Goal: Information Seeking & Learning: Learn about a topic

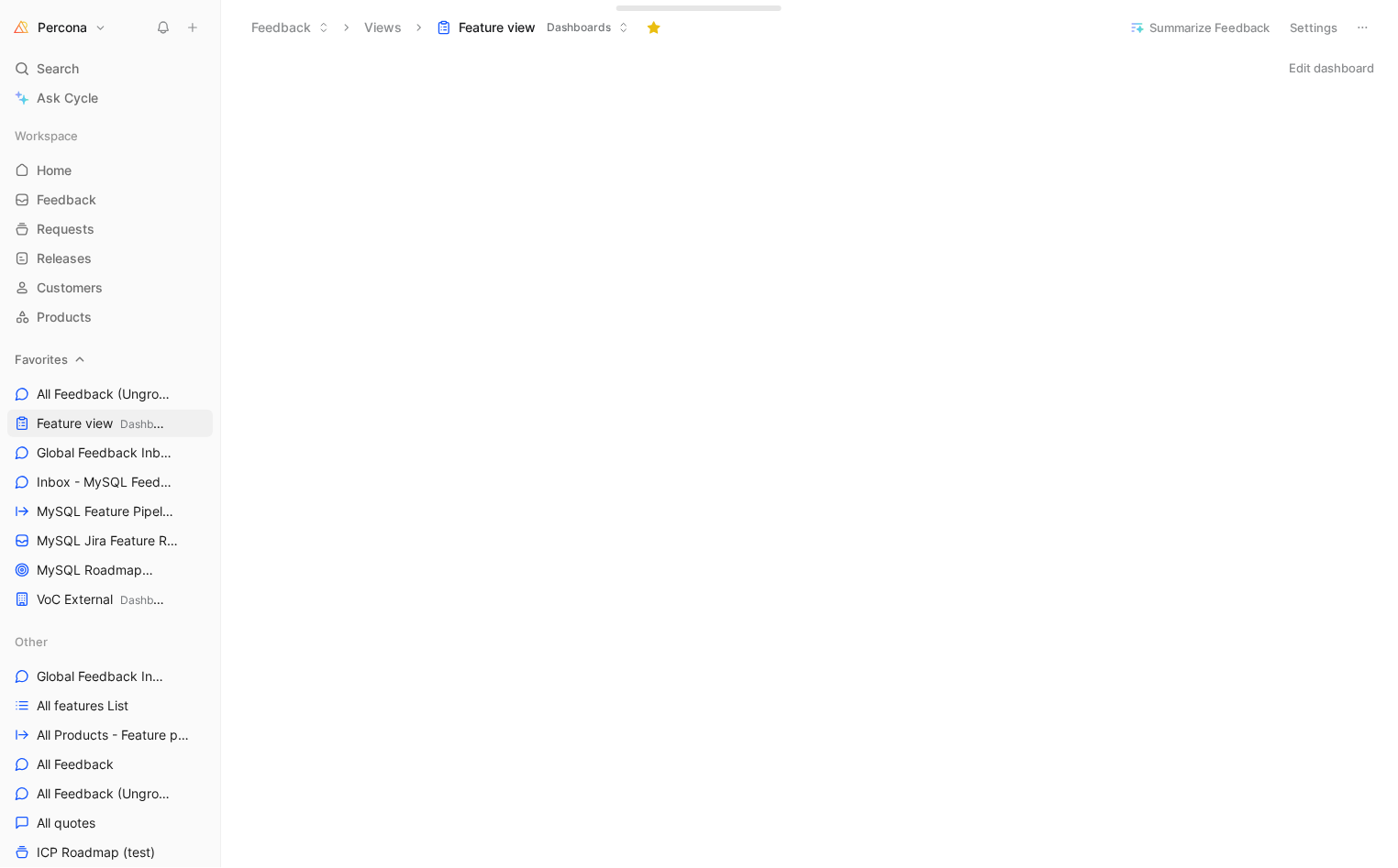
scroll to position [290, 0]
click at [116, 391] on span "All Feedback (Ungrouped) Other" at bounding box center [101, 395] width 129 height 19
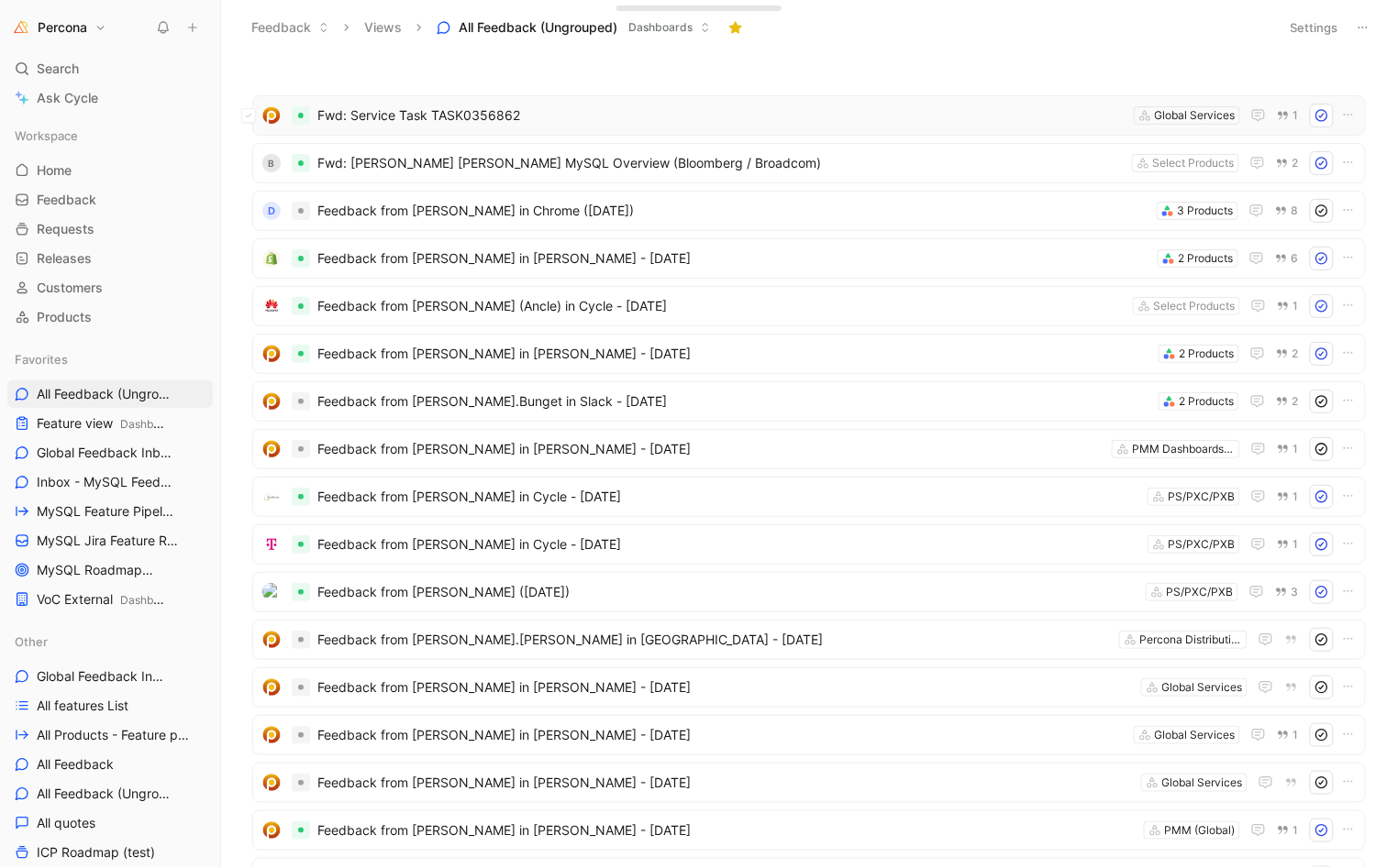
click at [433, 121] on span "Fwd: Service Task TASK0356862" at bounding box center [722, 115] width 809 height 22
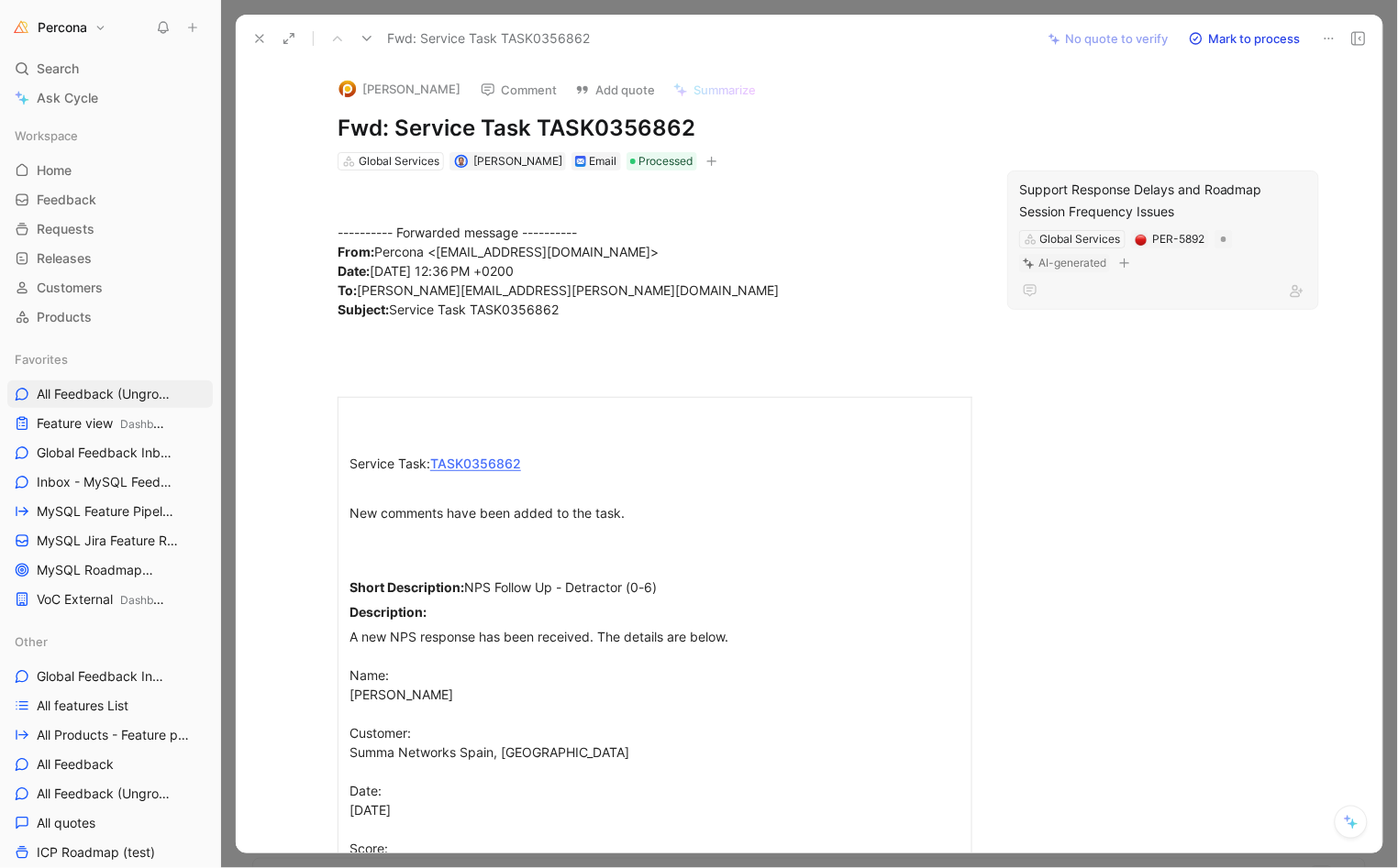
click at [1163, 284] on div at bounding box center [1163, 291] width 288 height 22
click at [252, 26] on button at bounding box center [260, 39] width 26 height 26
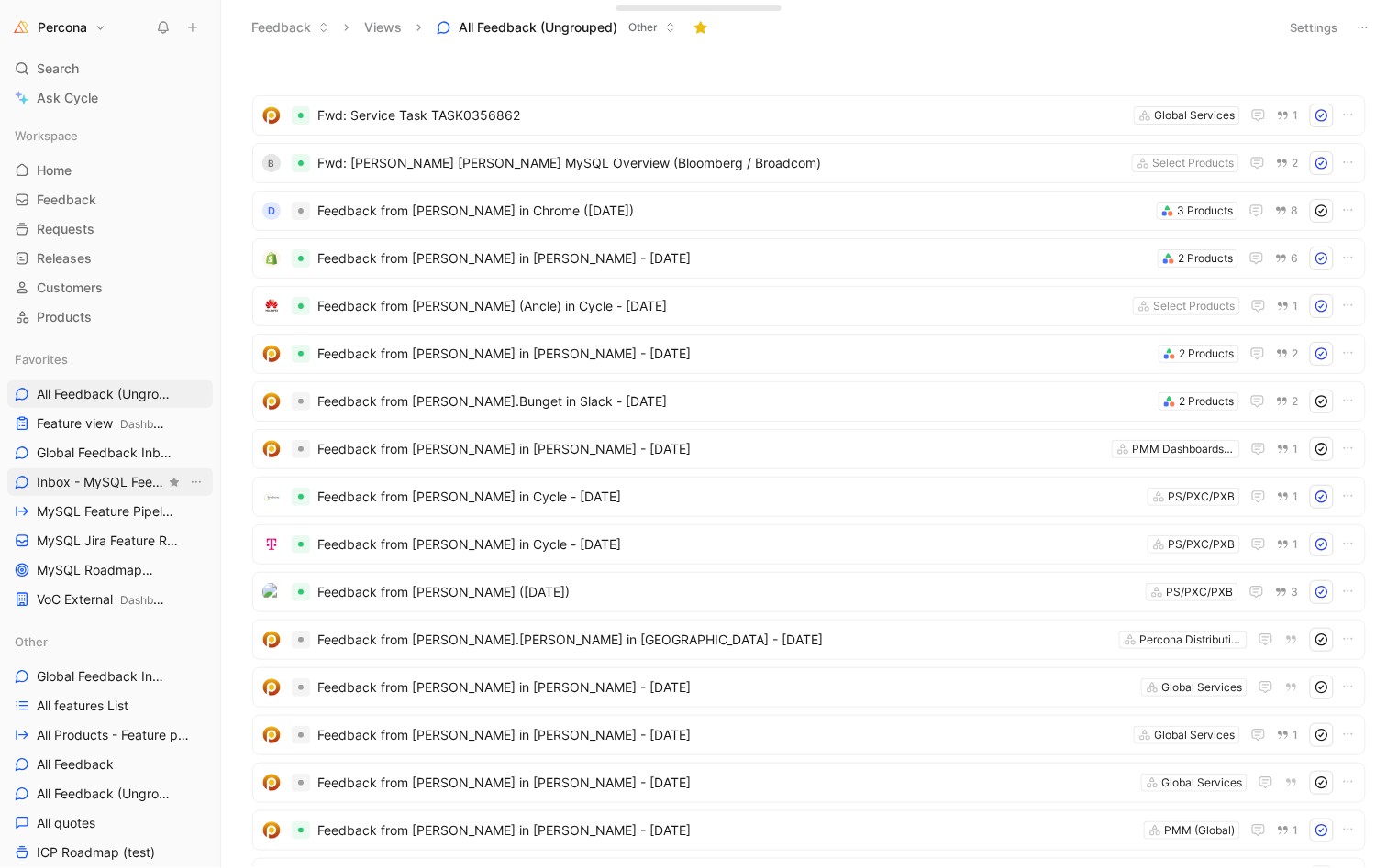
click at [82, 487] on span "Inbox - MySQL Feedback MySQL" at bounding box center [101, 482] width 129 height 19
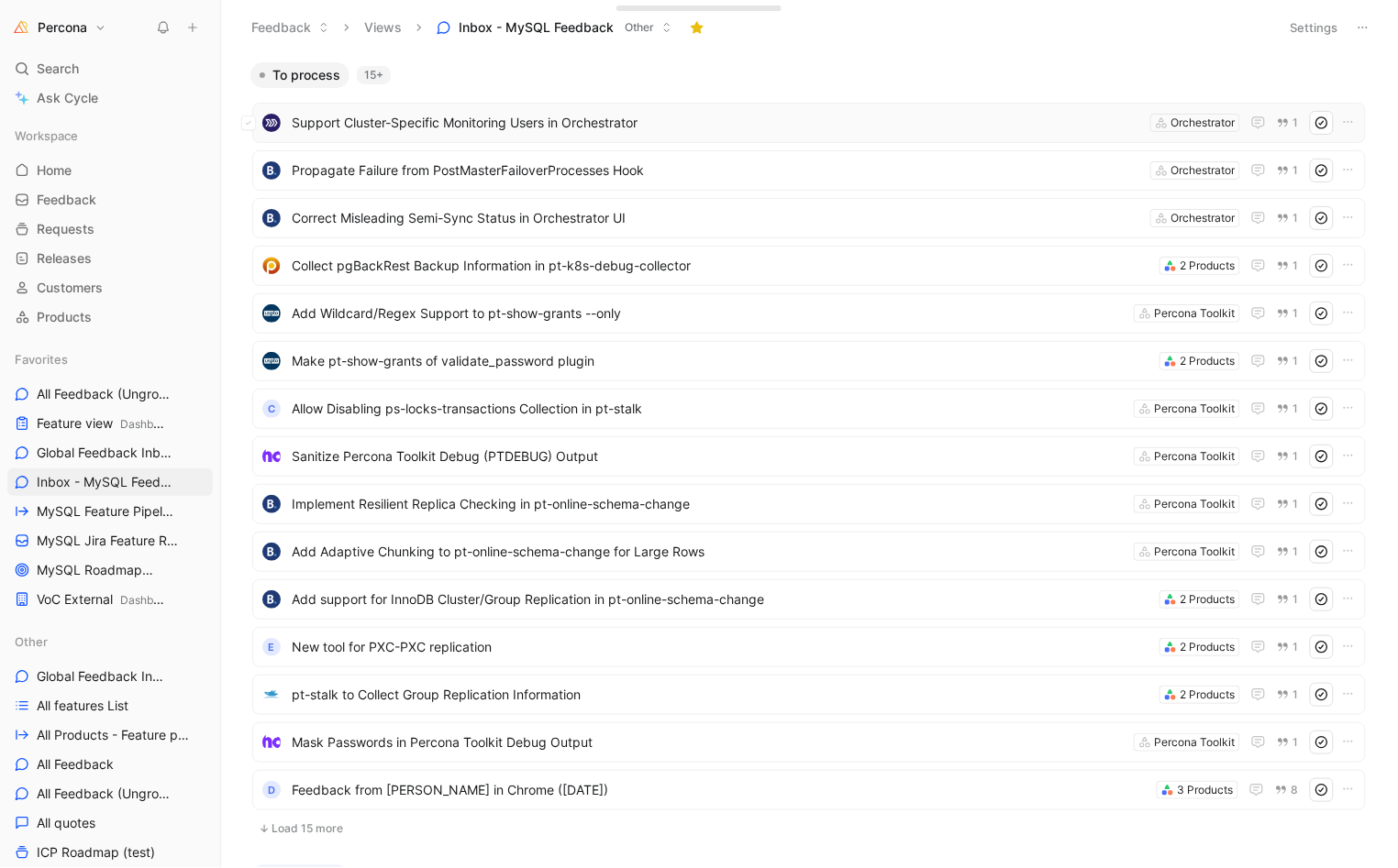
click at [415, 130] on span "Support Cluster-Specific Monitoring Users in Orchestrator" at bounding box center [717, 122] width 851 height 22
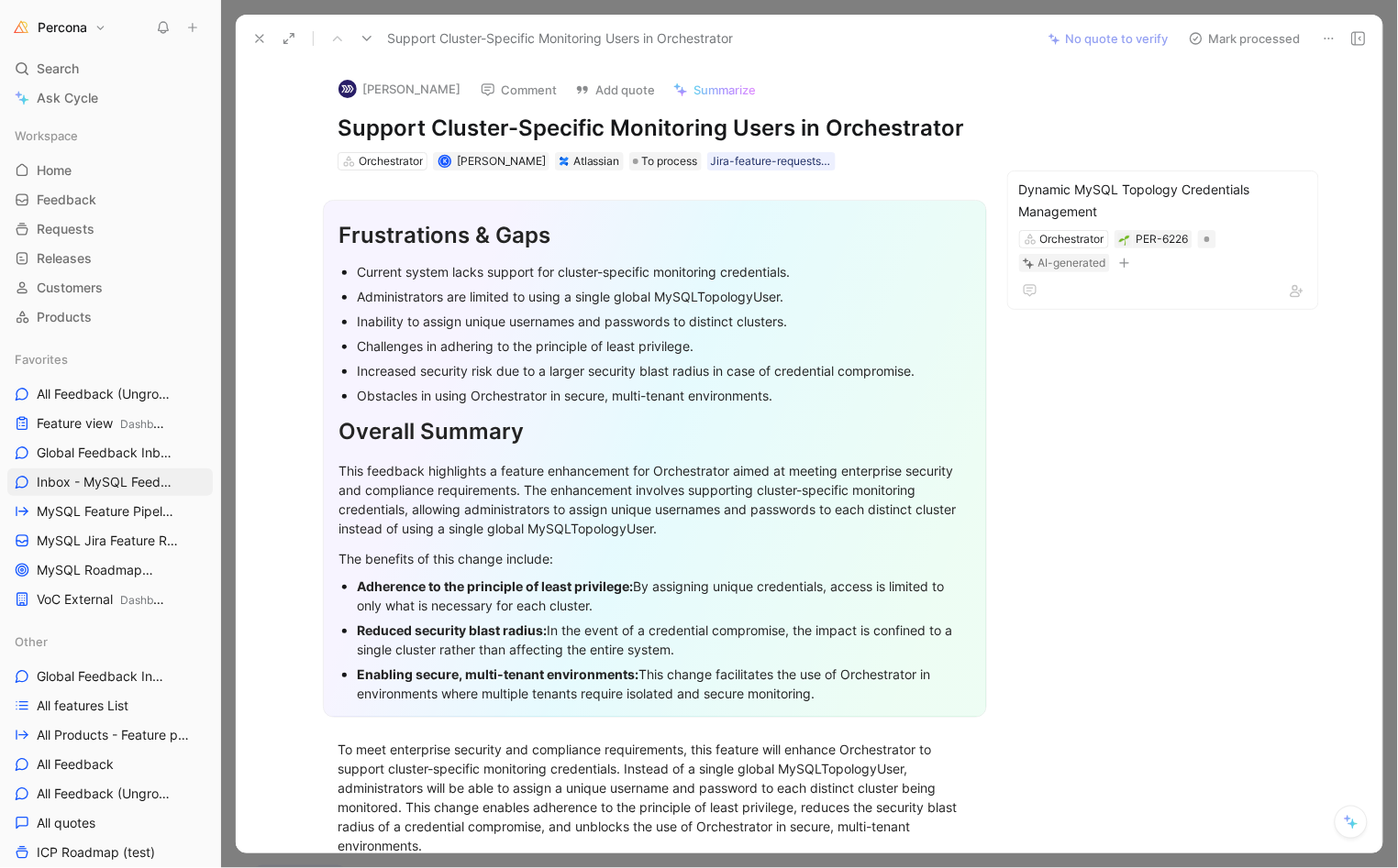
click at [255, 38] on icon at bounding box center [259, 38] width 15 height 15
